Goal: Task Accomplishment & Management: Use online tool/utility

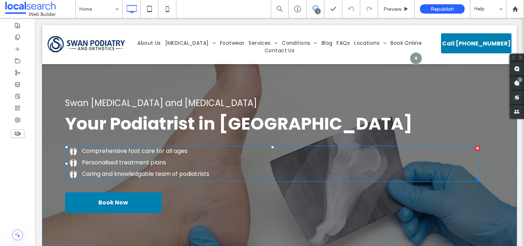
click at [160, 178] on div "Comprehensive foot care for all ages Personalised treatment plans Caring and kn…" at bounding box center [272, 164] width 415 height 36
click at [166, 173] on span "Caring and knowledgable team of podiatrists" at bounding box center [145, 174] width 127 height 8
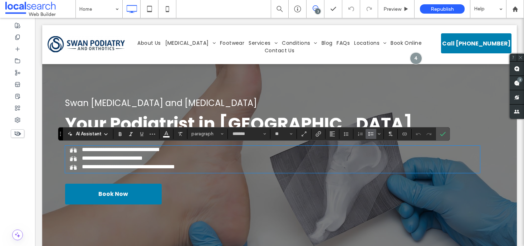
click at [175, 169] on span "**********" at bounding box center [128, 166] width 93 height 5
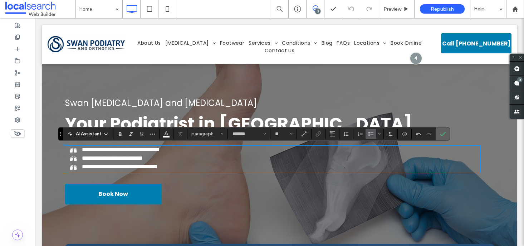
click at [445, 136] on icon "Confirm" at bounding box center [443, 134] width 6 height 6
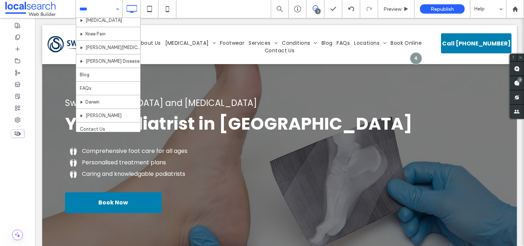
scroll to position [290, 0]
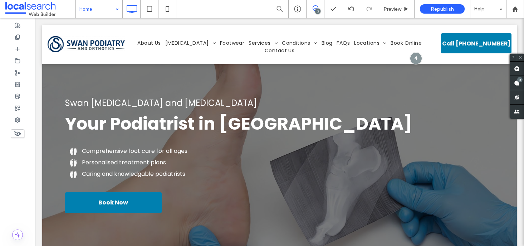
click at [116, 5] on div "Home" at bounding box center [99, 9] width 47 height 18
click at [398, 13] on div "Preview" at bounding box center [396, 9] width 36 height 18
click at [398, 6] on span "Preview" at bounding box center [392, 9] width 18 height 6
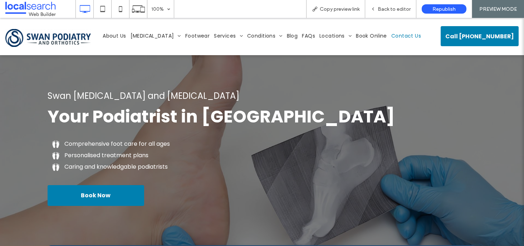
click at [393, 37] on span "Contact Us" at bounding box center [406, 36] width 30 height 8
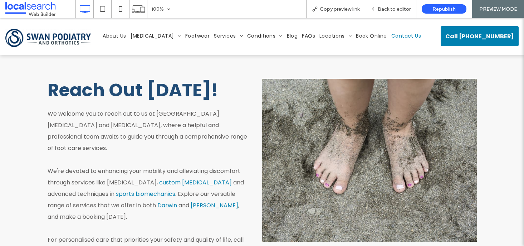
scroll to position [151, 0]
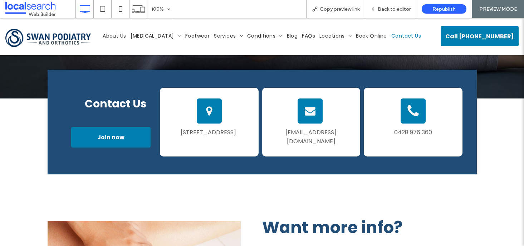
click at [391, 36] on span "Contact Us" at bounding box center [406, 36] width 30 height 8
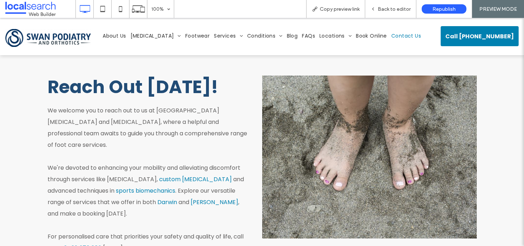
scroll to position [853, 0]
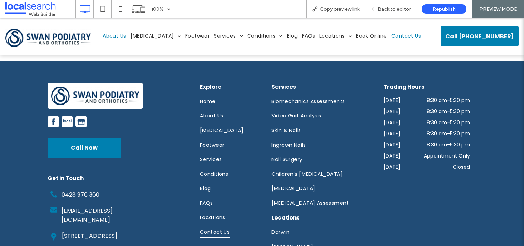
click at [124, 36] on span "About Us" at bounding box center [114, 36] width 23 height 8
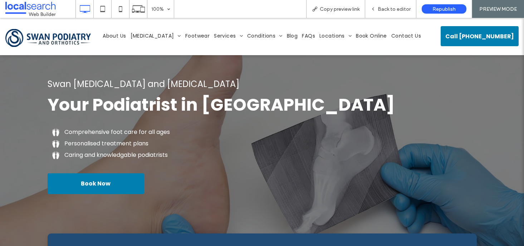
scroll to position [426, 0]
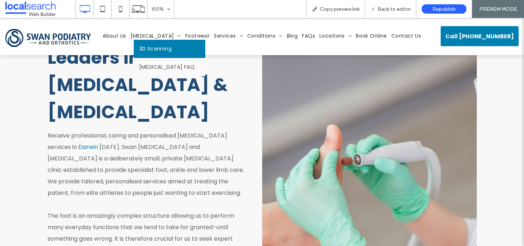
click at [158, 54] on link "3D Scanning" at bounding box center [170, 49] width 72 height 18
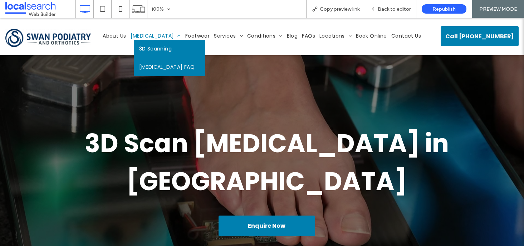
click at [160, 65] on span "[MEDICAL_DATA] FAQ" at bounding box center [167, 67] width 56 height 8
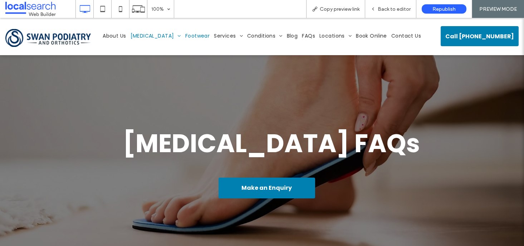
click at [185, 36] on span "Footwear" at bounding box center [197, 36] width 24 height 8
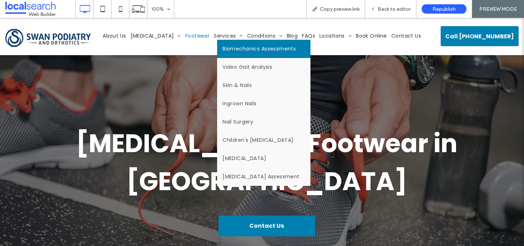
click at [223, 45] on span "Biomechanics Assessments" at bounding box center [259, 49] width 73 height 8
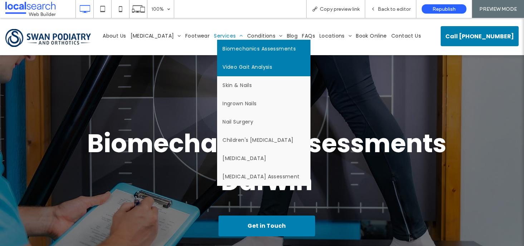
click at [223, 69] on span "Video Gait Analysis" at bounding box center [248, 67] width 50 height 8
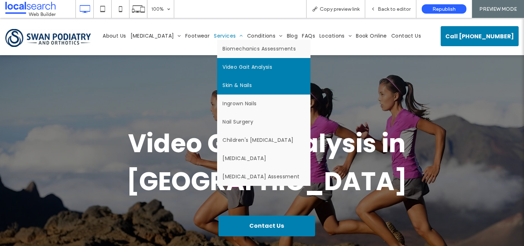
click at [232, 83] on span "Skin & Nails" at bounding box center [237, 86] width 29 height 8
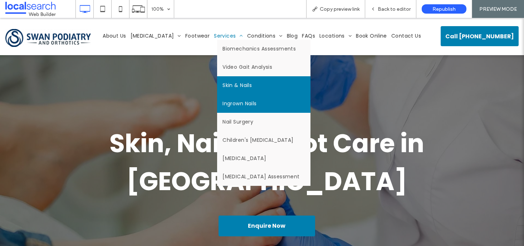
click at [224, 101] on span "Ingrown Nails" at bounding box center [240, 104] width 34 height 8
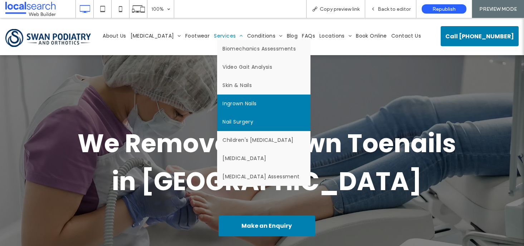
drag, startPoint x: 220, startPoint y: 59, endPoint x: 229, endPoint y: 126, distance: 67.1
click at [229, 126] on link "Nail Surgery" at bounding box center [263, 122] width 93 height 18
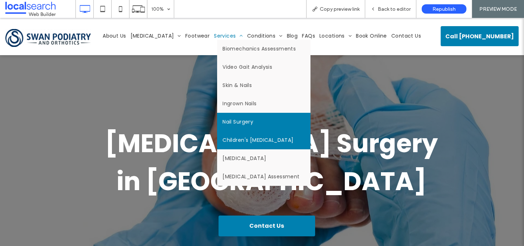
click at [241, 141] on span "Children's [MEDICAL_DATA]" at bounding box center [258, 140] width 71 height 8
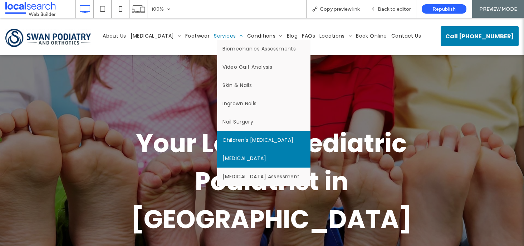
click at [238, 161] on span "[MEDICAL_DATA]" at bounding box center [245, 159] width 44 height 8
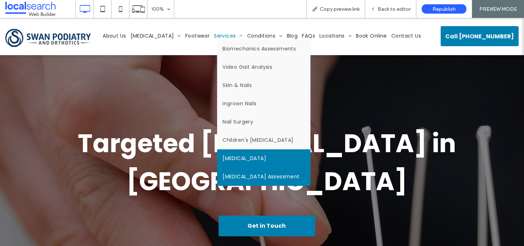
click at [240, 178] on span "[MEDICAL_DATA] Assessment" at bounding box center [261, 177] width 77 height 8
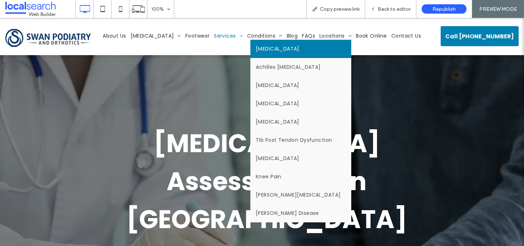
click at [256, 51] on span "[MEDICAL_DATA]" at bounding box center [278, 49] width 44 height 8
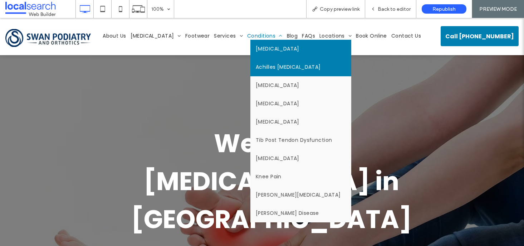
click at [263, 68] on span "Achilles [MEDICAL_DATA]" at bounding box center [288, 67] width 65 height 8
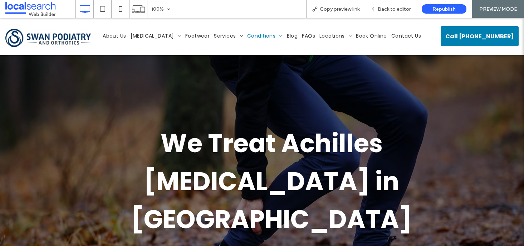
click at [259, 83] on span "[MEDICAL_DATA]" at bounding box center [278, 82] width 44 height 8
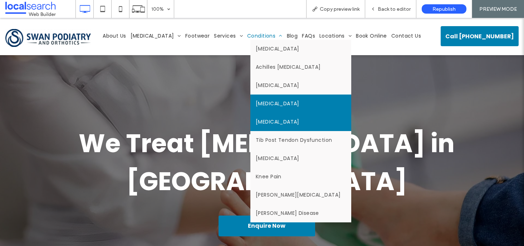
click at [291, 122] on link "[MEDICAL_DATA]" at bounding box center [300, 122] width 101 height 18
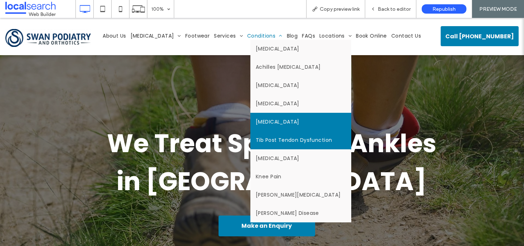
click at [277, 144] on link "Tib Post Tendon Dysfunction" at bounding box center [300, 140] width 101 height 18
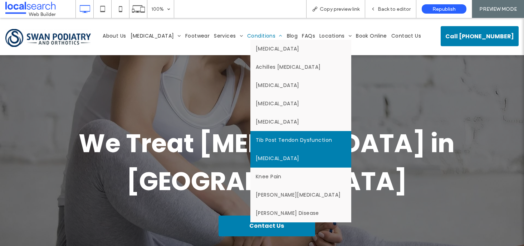
click at [265, 155] on span "[MEDICAL_DATA]" at bounding box center [278, 159] width 44 height 8
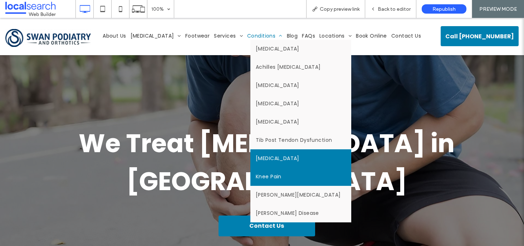
click at [270, 183] on link "Knee Pain" at bounding box center [300, 176] width 101 height 18
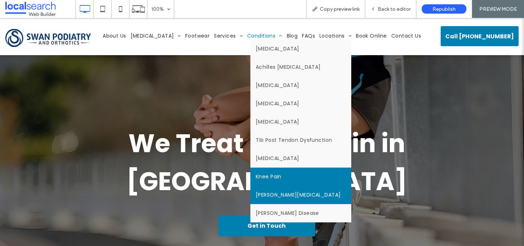
click at [276, 192] on span "[PERSON_NAME][MEDICAL_DATA]" at bounding box center [298, 195] width 85 height 8
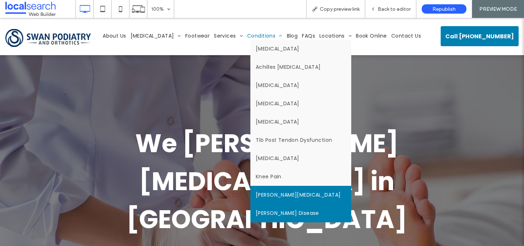
click at [279, 215] on span "[PERSON_NAME] Disease" at bounding box center [287, 213] width 63 height 8
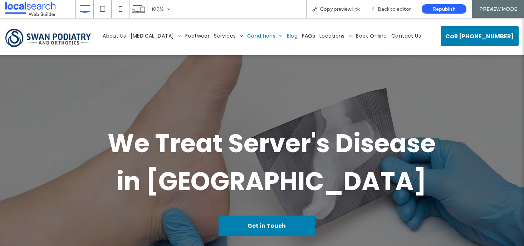
click at [287, 36] on span "Blog" at bounding box center [292, 36] width 11 height 8
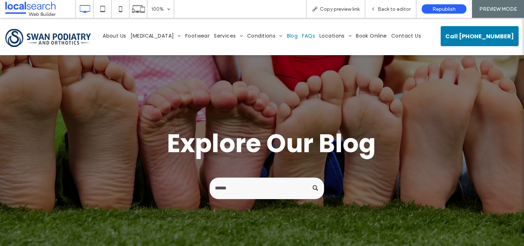
click at [302, 38] on span "FAQs" at bounding box center [308, 36] width 13 height 8
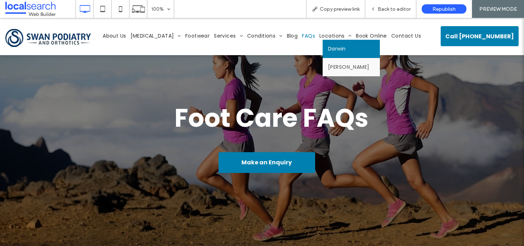
click at [328, 48] on span "Darwin" at bounding box center [337, 49] width 18 height 8
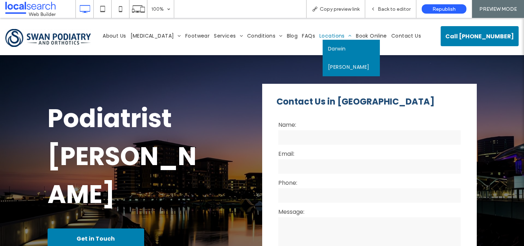
drag, startPoint x: 332, startPoint y: 72, endPoint x: 332, endPoint y: 90, distance: 17.5
click at [332, 72] on link "[PERSON_NAME]" at bounding box center [351, 67] width 57 height 18
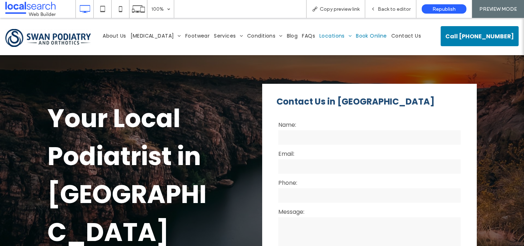
click at [365, 35] on span "Book Online" at bounding box center [371, 36] width 31 height 8
click at [399, 38] on span "Contact Us" at bounding box center [406, 36] width 30 height 8
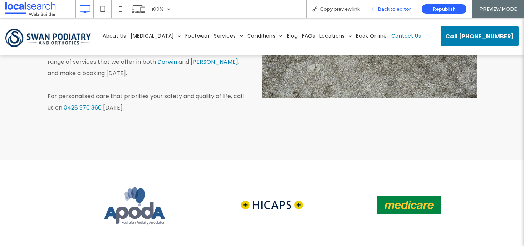
click at [404, 11] on span "Back to editor" at bounding box center [394, 9] width 33 height 6
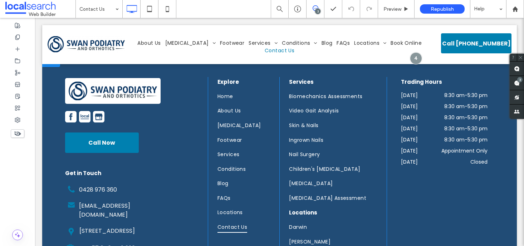
scroll to position [921, 0]
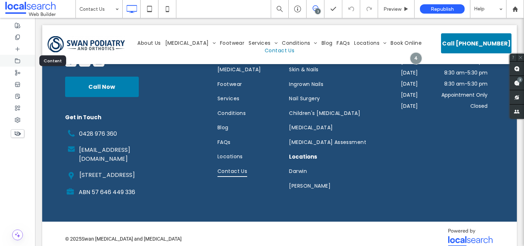
click at [19, 60] on icon at bounding box center [18, 61] width 6 height 6
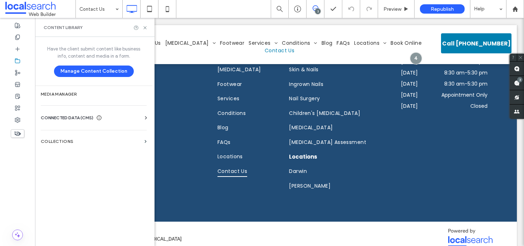
click at [132, 119] on div "CONNECTED DATA (CMS)" at bounding box center [95, 117] width 109 height 7
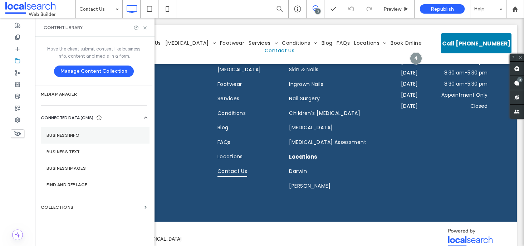
click at [66, 137] on label "Business Info" at bounding box center [95, 135] width 97 height 5
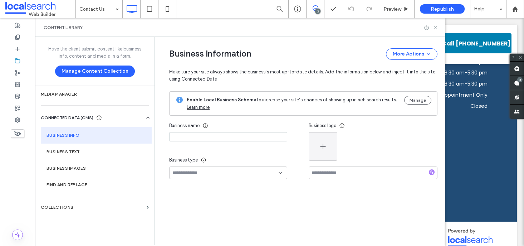
type input "**********"
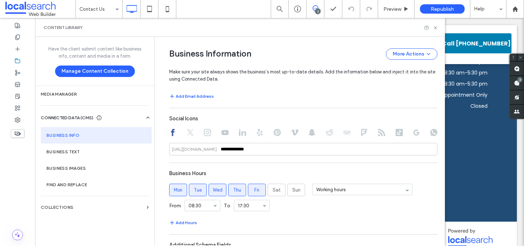
scroll to position [363, 0]
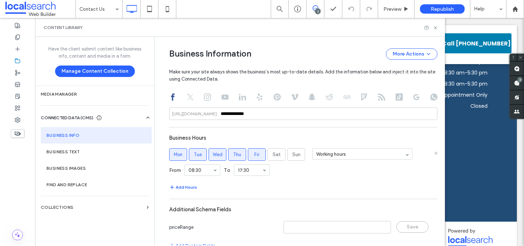
click at [178, 160] on label "Mon" at bounding box center [178, 154] width 18 height 13
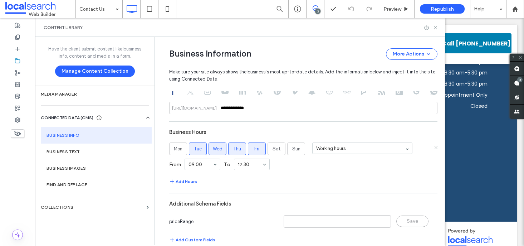
scroll to position [422, 0]
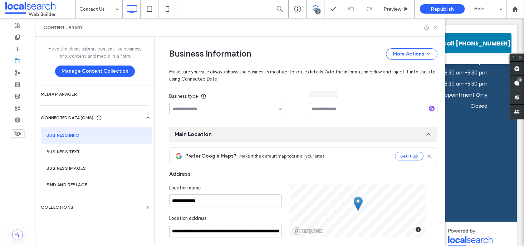
scroll to position [90, 0]
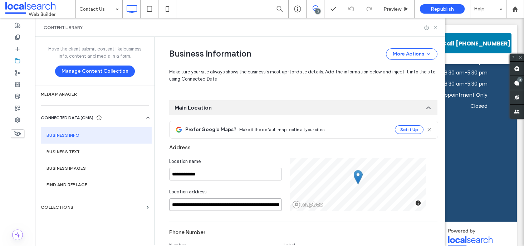
click at [257, 205] on input "**********" at bounding box center [225, 204] width 113 height 13
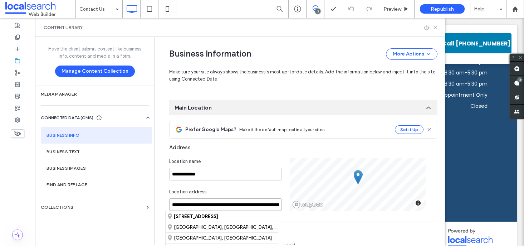
scroll to position [0, 33]
drag, startPoint x: 169, startPoint y: 204, endPoint x: 378, endPoint y: 216, distance: 210.0
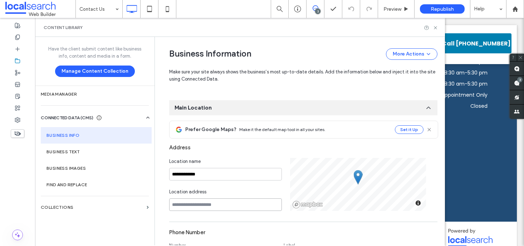
paste input "**********"
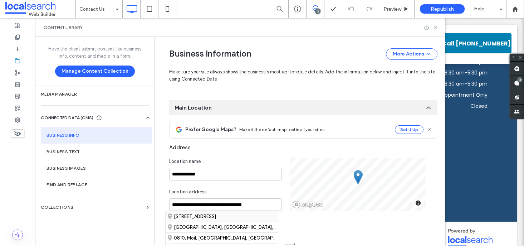
click at [256, 218] on div "[STREET_ADDRESS]" at bounding box center [222, 216] width 112 height 10
type input "**********"
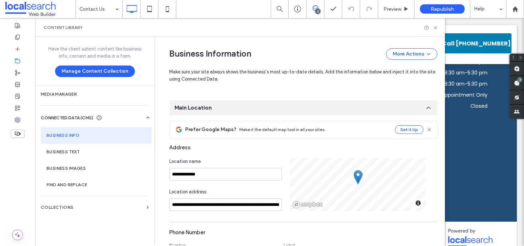
click at [431, 28] on div at bounding box center [431, 27] width 14 height 5
drag, startPoint x: 433, startPoint y: 27, endPoint x: 398, endPoint y: 9, distance: 39.4
click at [433, 27] on icon at bounding box center [435, 27] width 5 height 5
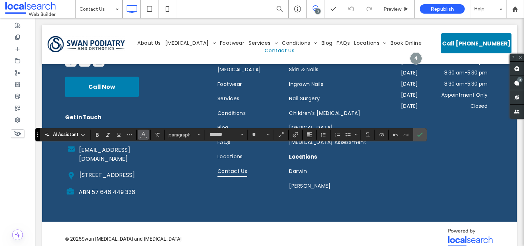
click at [142, 134] on use "Color" at bounding box center [144, 134] width 4 height 4
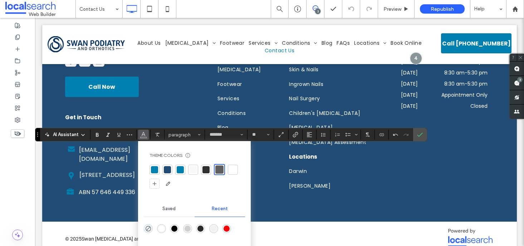
click at [193, 168] on div at bounding box center [193, 169] width 7 height 7
click at [419, 135] on icon "Confirm" at bounding box center [420, 135] width 6 height 6
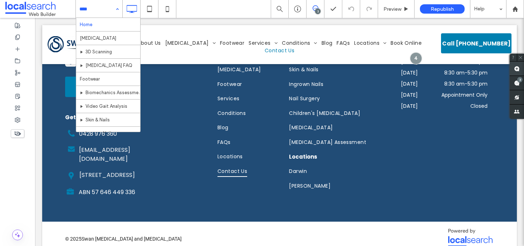
click at [517, 67] on use at bounding box center [517, 69] width 6 height 6
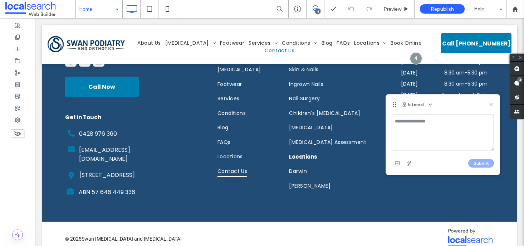
click at [418, 138] on textarea at bounding box center [443, 132] width 102 height 36
paste textarea "**********"
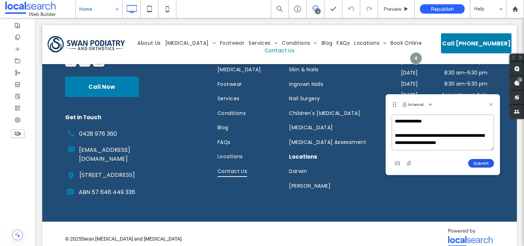
type textarea "**********"
click at [476, 162] on button "Submit" at bounding box center [481, 163] width 26 height 9
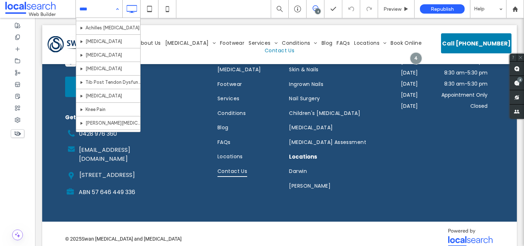
scroll to position [290, 0]
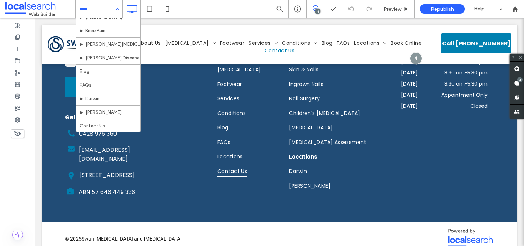
click at [111, 7] on input at bounding box center [97, 9] width 36 height 18
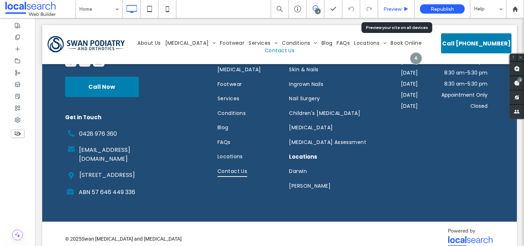
click at [391, 10] on span "Preview" at bounding box center [392, 9] width 18 height 6
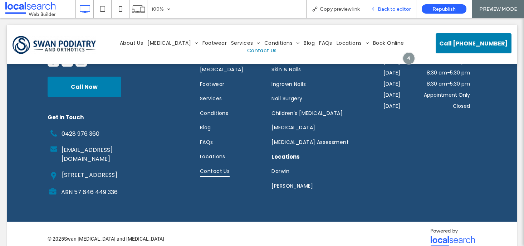
click at [382, 7] on span "Back to editor" at bounding box center [394, 9] width 33 height 6
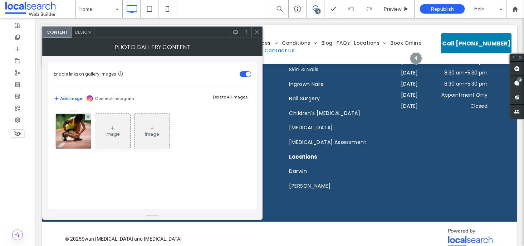
click at [119, 124] on div "Image" at bounding box center [112, 131] width 35 height 34
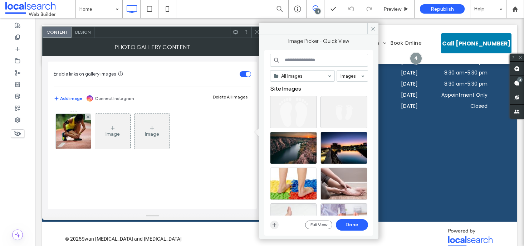
click at [275, 226] on icon "button" at bounding box center [275, 225] width 6 height 6
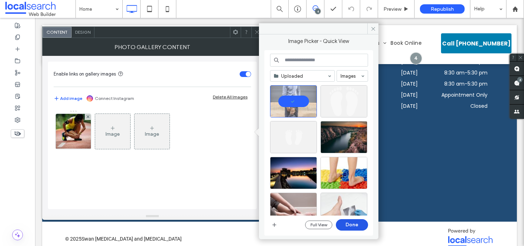
click at [353, 224] on button "Done" at bounding box center [352, 224] width 32 height 11
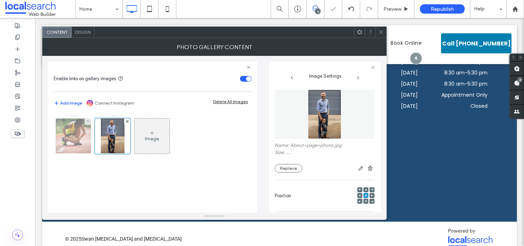
click at [87, 120] on icon at bounding box center [88, 121] width 3 height 3
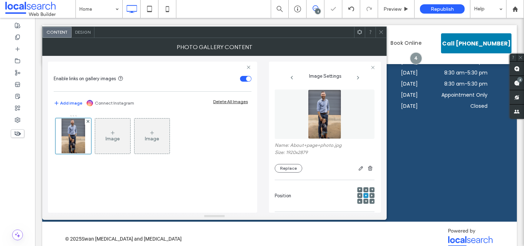
click at [380, 32] on icon at bounding box center [380, 31] width 5 height 5
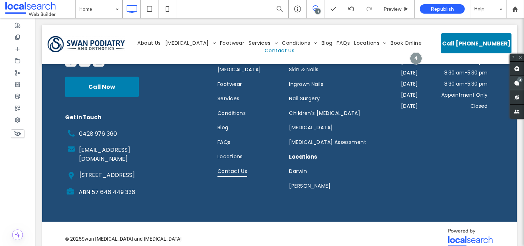
click at [518, 83] on use at bounding box center [517, 83] width 6 height 6
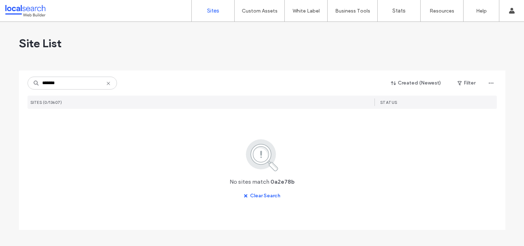
click at [42, 83] on input "*******" at bounding box center [72, 83] width 89 height 13
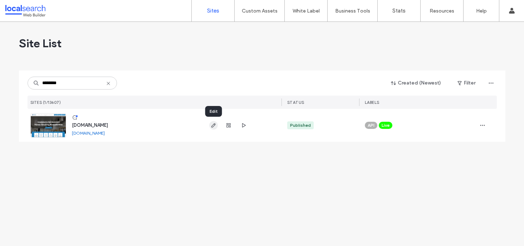
type input "********"
click at [215, 126] on icon "button" at bounding box center [214, 125] width 6 height 6
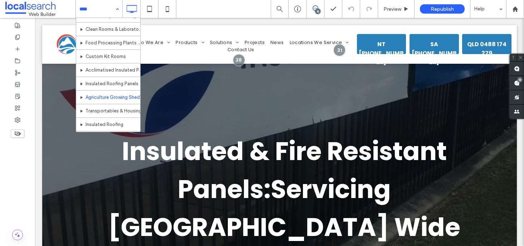
scroll to position [189, 0]
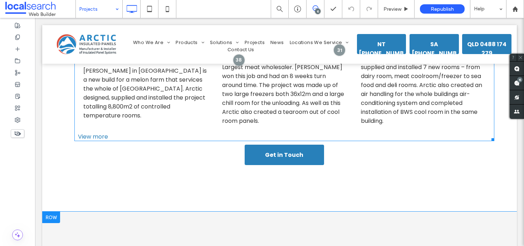
scroll to position [504, 0]
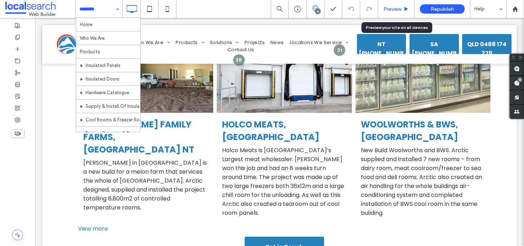
click at [395, 6] on span "Preview" at bounding box center [392, 9] width 18 height 6
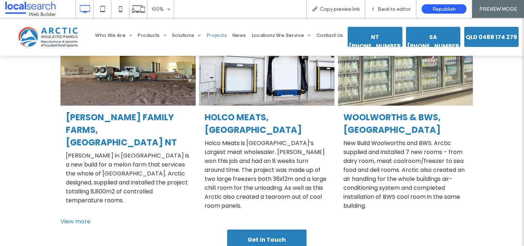
click at [256, 121] on h3 "HOLCO MEATS, Darwin" at bounding box center [267, 123] width 124 height 25
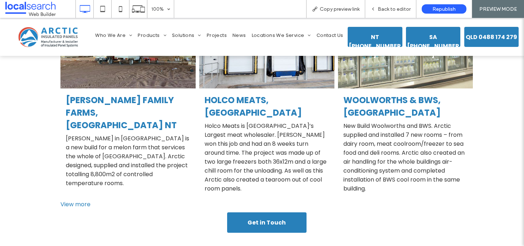
scroll to position [482, 0]
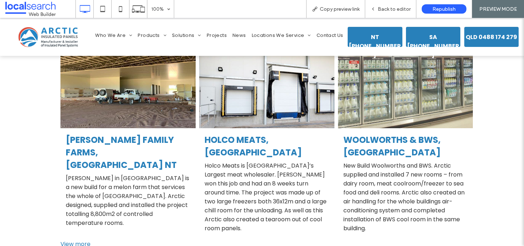
click at [274, 123] on link at bounding box center [266, 83] width 143 height 95
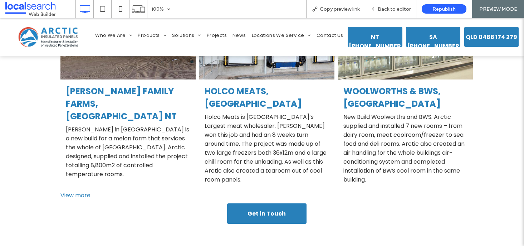
scroll to position [500, 0]
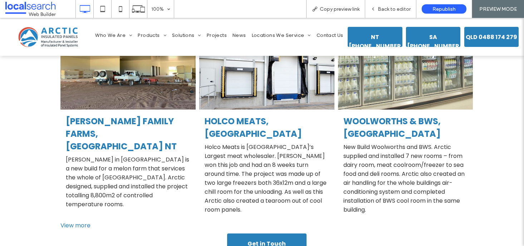
click at [273, 165] on p "Holco Meats is South Australia’s Largest meat wholesaler. Arctic won this job a…" at bounding box center [267, 178] width 124 height 72
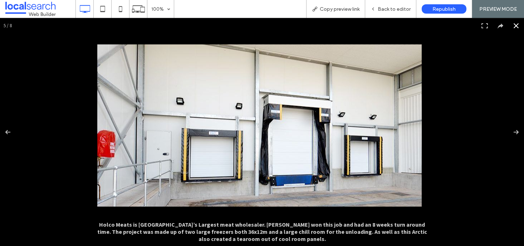
click at [465, 179] on div at bounding box center [359, 158] width 524 height 228
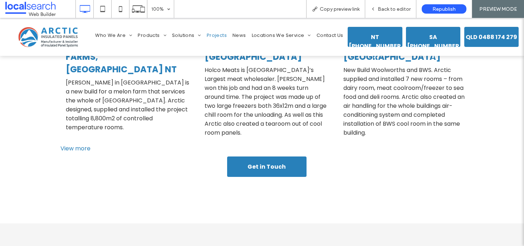
click at [85, 148] on div "View more" at bounding box center [267, 148] width 420 height 9
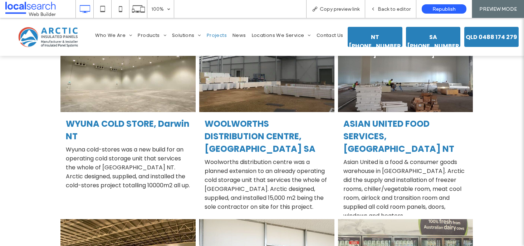
scroll to position [429, 0]
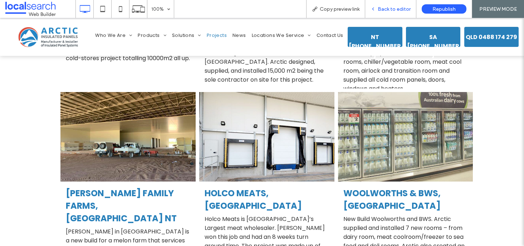
click at [390, 13] on div "Back to editor" at bounding box center [390, 9] width 51 height 18
click at [381, 11] on span "Back to editor" at bounding box center [394, 9] width 33 height 6
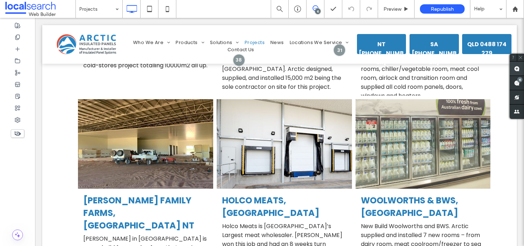
click at [518, 70] on use at bounding box center [517, 69] width 6 height 6
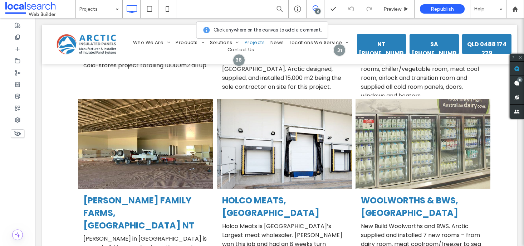
click at [361, 181] on link at bounding box center [422, 144] width 143 height 95
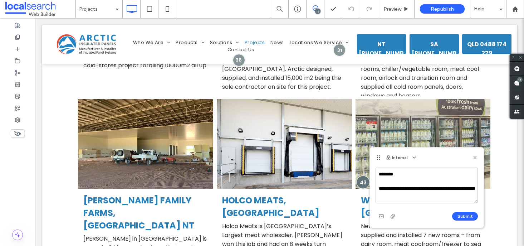
scroll to position [10, 0]
paste textarea "**********"
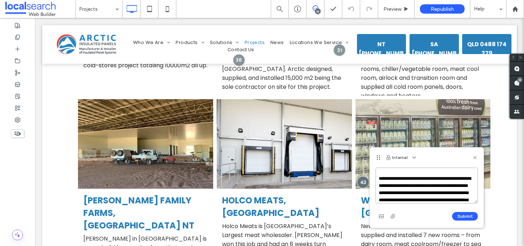
scroll to position [246, 0]
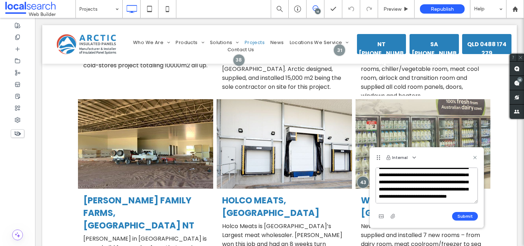
type textarea "**********"
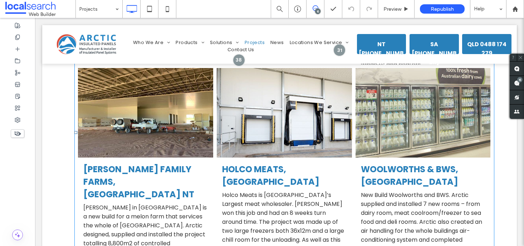
scroll to position [206, 0]
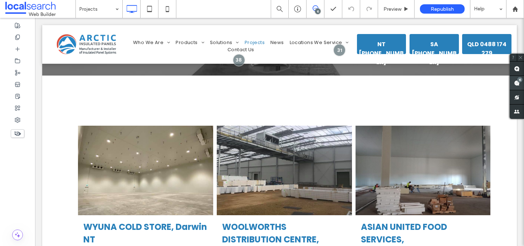
click at [516, 82] on use at bounding box center [517, 83] width 6 height 6
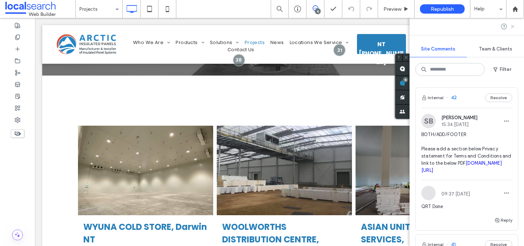
click at [513, 25] on icon at bounding box center [513, 27] width 6 height 6
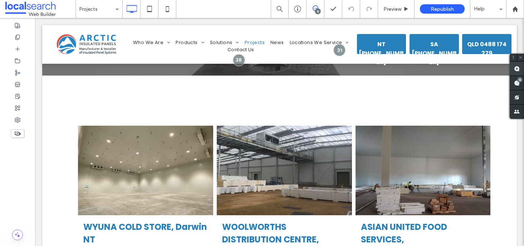
click at [517, 70] on use at bounding box center [517, 69] width 6 height 6
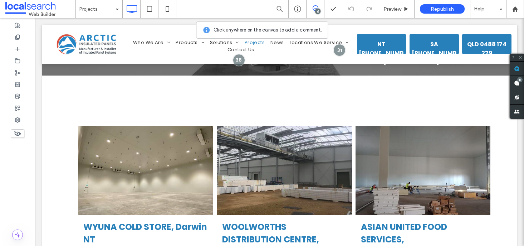
click at [386, 127] on link at bounding box center [422, 170] width 143 height 95
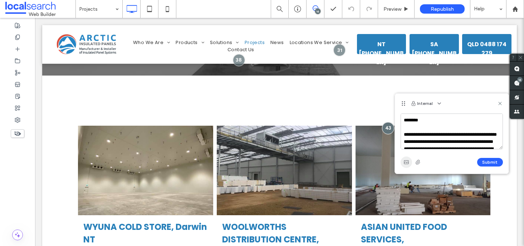
click at [403, 160] on span "button" at bounding box center [406, 161] width 11 height 11
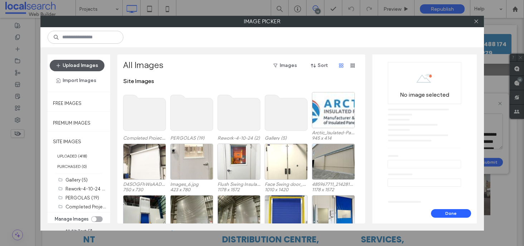
click at [90, 64] on button "Upload Images" at bounding box center [77, 65] width 55 height 11
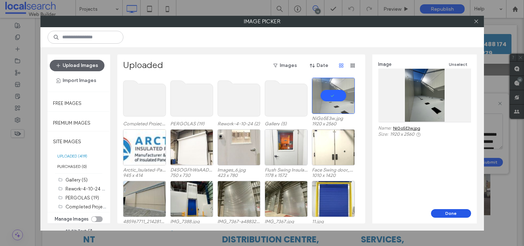
click at [458, 214] on button "Done" at bounding box center [451, 213] width 40 height 9
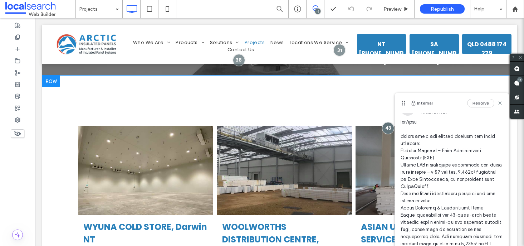
scroll to position [0, 0]
